Goal: Task Accomplishment & Management: Use online tool/utility

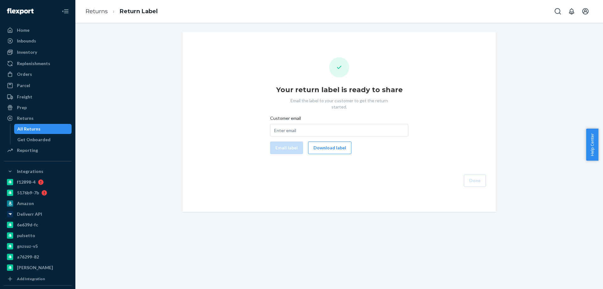
click at [38, 69] on ul "Home Inbounds Shipping Plans Problems Inventory Products Branded Packaging Repl…" at bounding box center [38, 90] width 68 height 131
click at [33, 76] on div "Orders" at bounding box center [37, 74] width 67 height 9
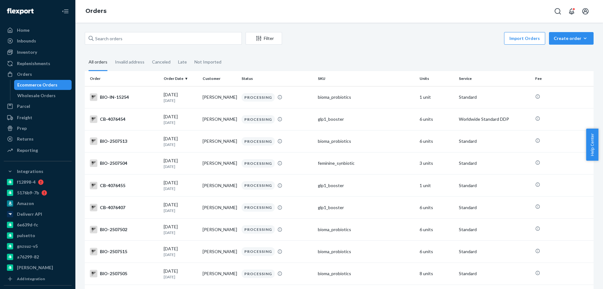
click at [31, 85] on div "Ecommerce Orders" at bounding box center [37, 85] width 40 height 6
click at [123, 41] on input "text" at bounding box center [163, 38] width 157 height 13
paste input "4048467"
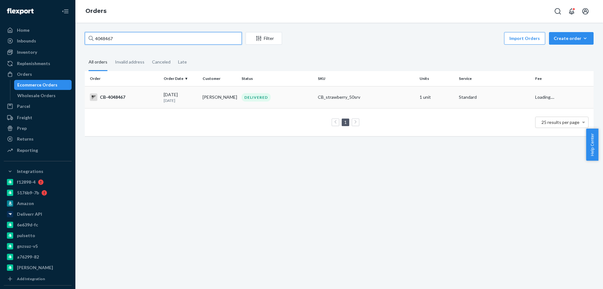
type input "4048467"
click at [194, 96] on div "[DATE] [DATE]" at bounding box center [181, 97] width 34 height 12
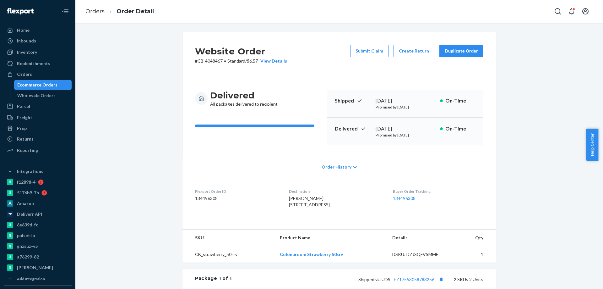
click at [149, 238] on div "Website Order # CB-4048467 • Standard / $6.57 View Details Submit Claim Create …" at bounding box center [339, 232] width 519 height 401
drag, startPoint x: 149, startPoint y: 247, endPoint x: 170, endPoint y: 223, distance: 31.9
click at [149, 247] on div "Website Order # CB-4048467 • Standard / $6.57 View Details Submit Claim Create …" at bounding box center [339, 232] width 519 height 401
click at [414, 41] on div "Website Order # CB-4048467 • Standard / $6.57 View Details Submit Claim Create …" at bounding box center [340, 54] width 314 height 45
click at [413, 45] on button "Create Return" at bounding box center [414, 51] width 41 height 13
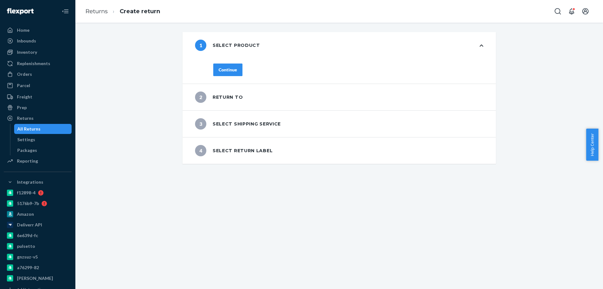
click at [412, 46] on div "1 Select product" at bounding box center [340, 45] width 314 height 26
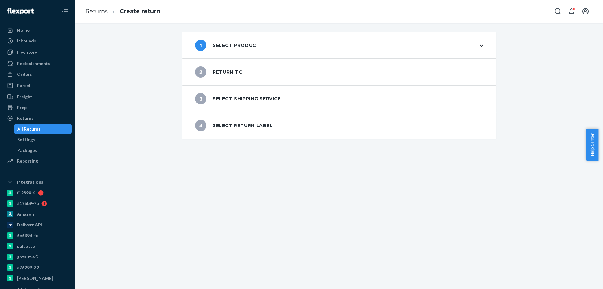
click at [361, 46] on div "1 Select product" at bounding box center [340, 45] width 314 height 26
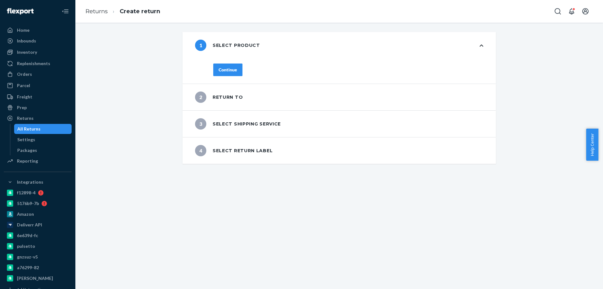
click at [237, 71] on button "Continue" at bounding box center [227, 69] width 29 height 13
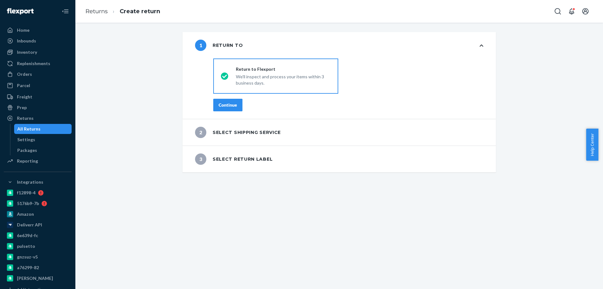
click at [228, 102] on button "Continue" at bounding box center [227, 105] width 29 height 13
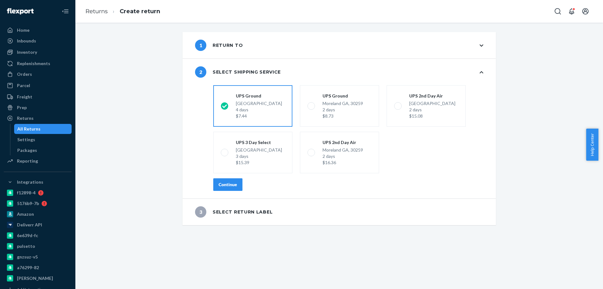
click at [228, 185] on div "Continue" at bounding box center [228, 184] width 19 height 6
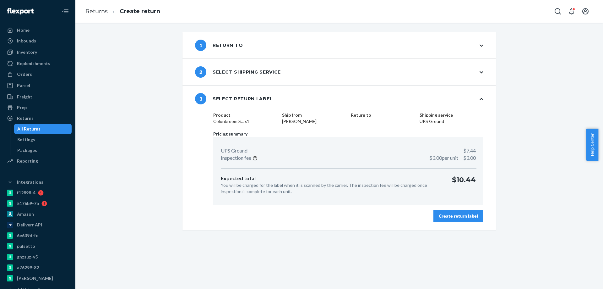
click at [448, 218] on div "Create return label" at bounding box center [458, 216] width 39 height 6
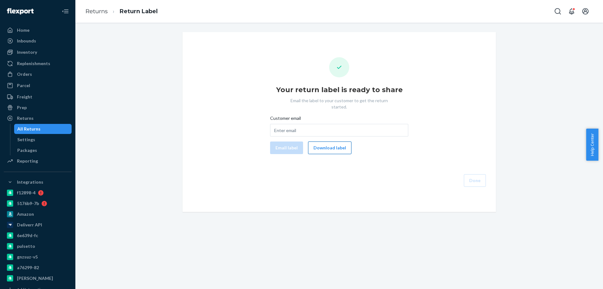
click at [331, 142] on button "Download label" at bounding box center [329, 147] width 43 height 13
